Goal: Task Accomplishment & Management: Manage account settings

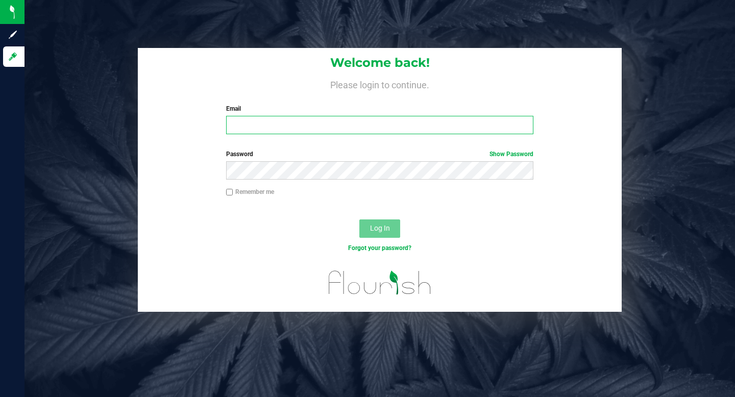
click at [275, 128] on input "Email" at bounding box center [379, 125] width 307 height 18
type input "[EMAIL_ADDRESS][DOMAIN_NAME]"
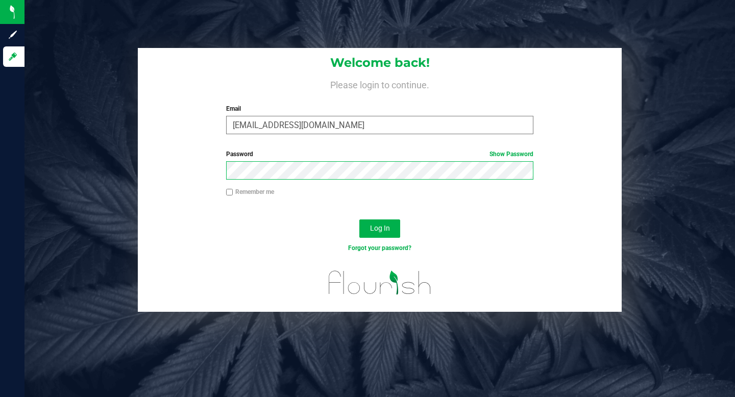
click at [359, 219] on button "Log In" at bounding box center [379, 228] width 41 height 18
